Goal: Check status: Check status

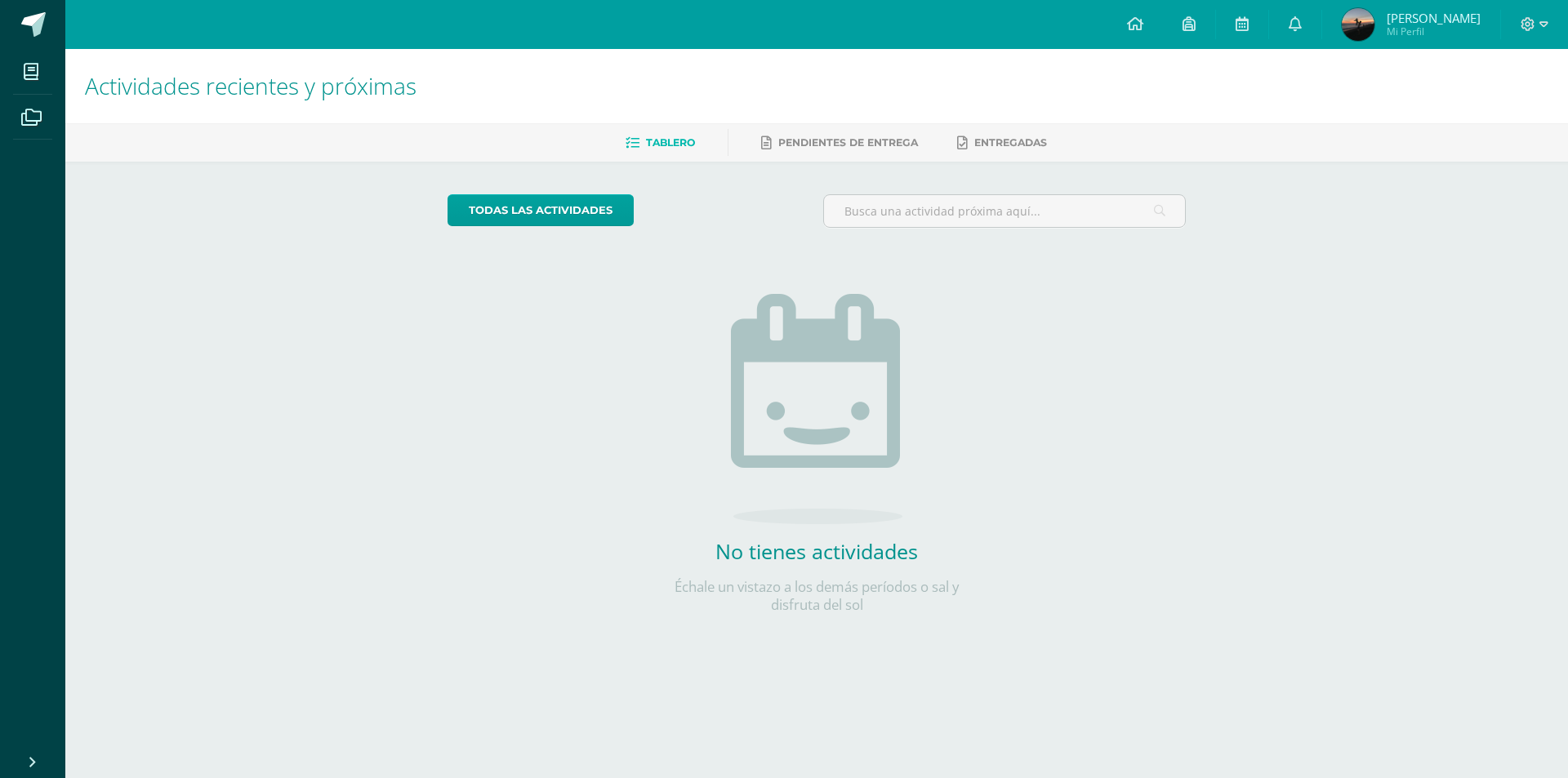
click at [1374, 34] on img at bounding box center [1357, 24] width 32 height 32
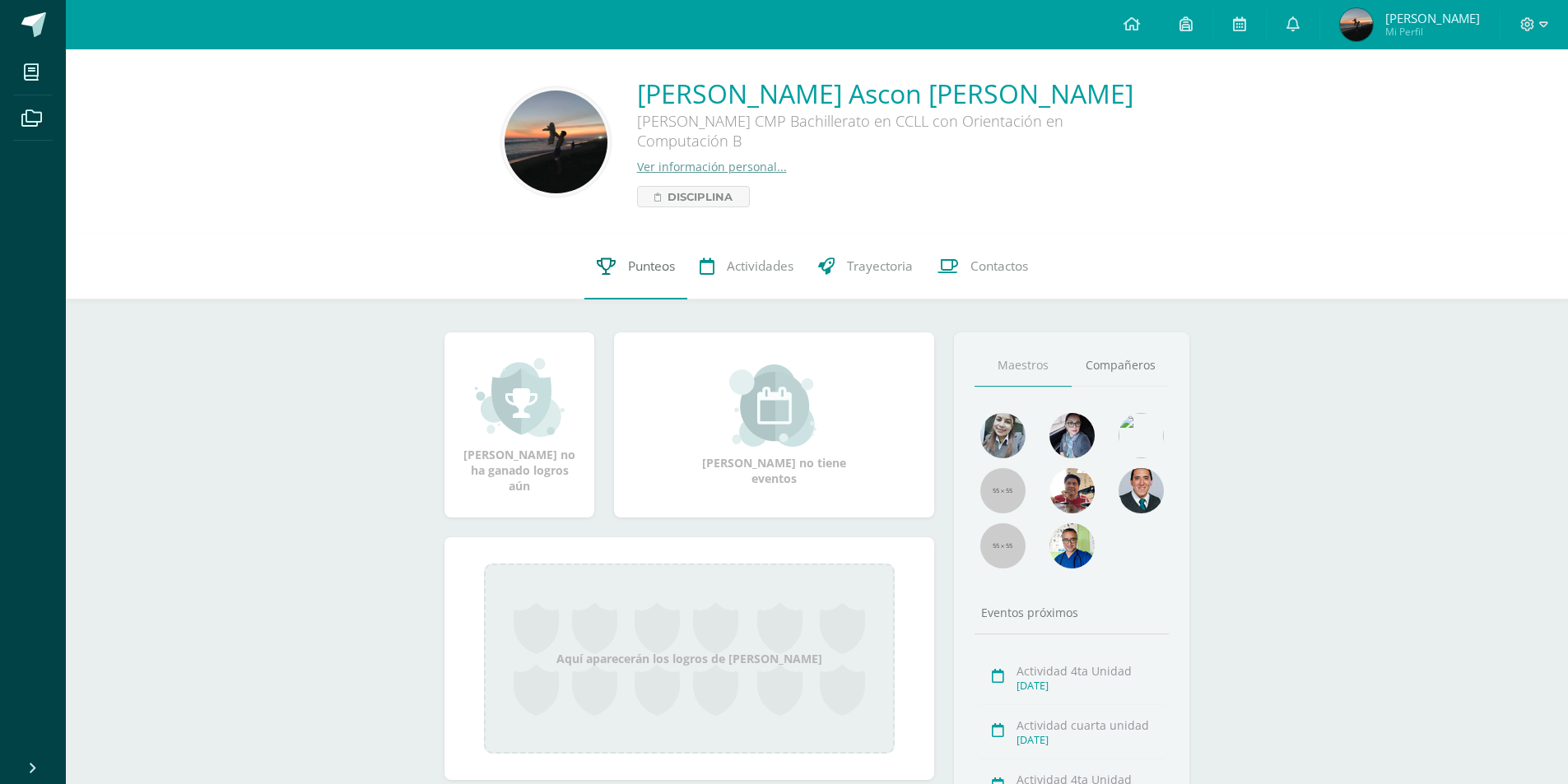
click at [651, 280] on link "Punteos" at bounding box center [636, 266] width 103 height 66
